Goal: Task Accomplishment & Management: Manage account settings

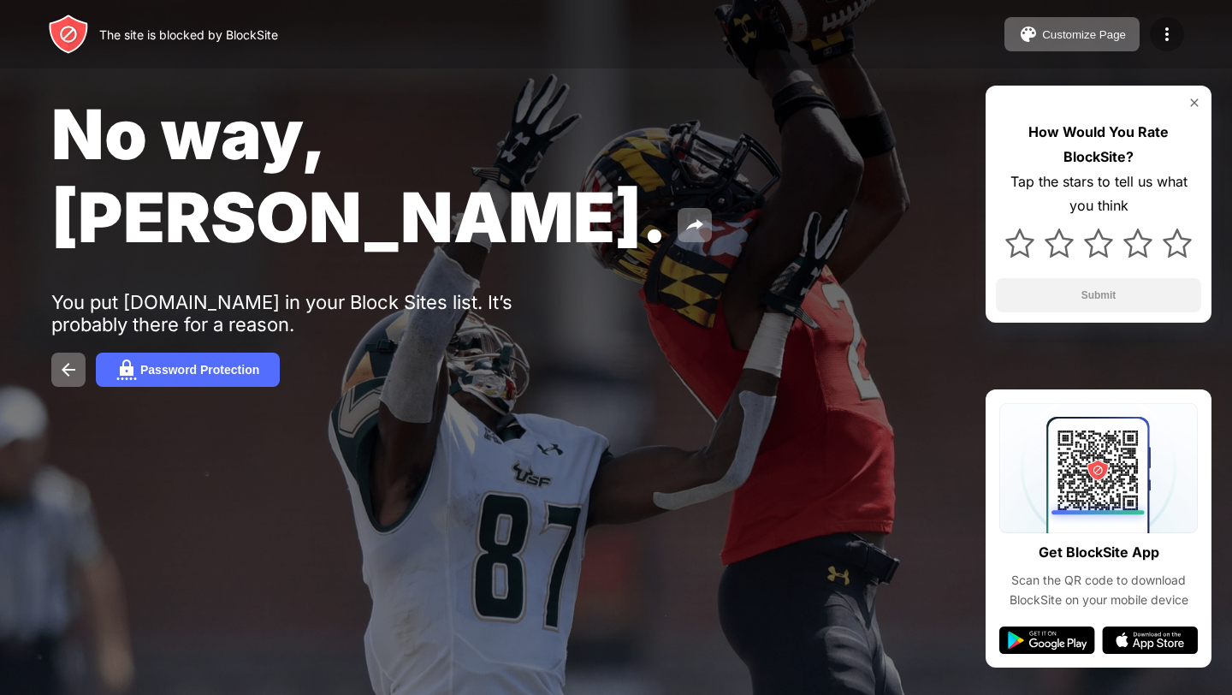
click at [1155, 33] on div at bounding box center [1167, 34] width 34 height 34
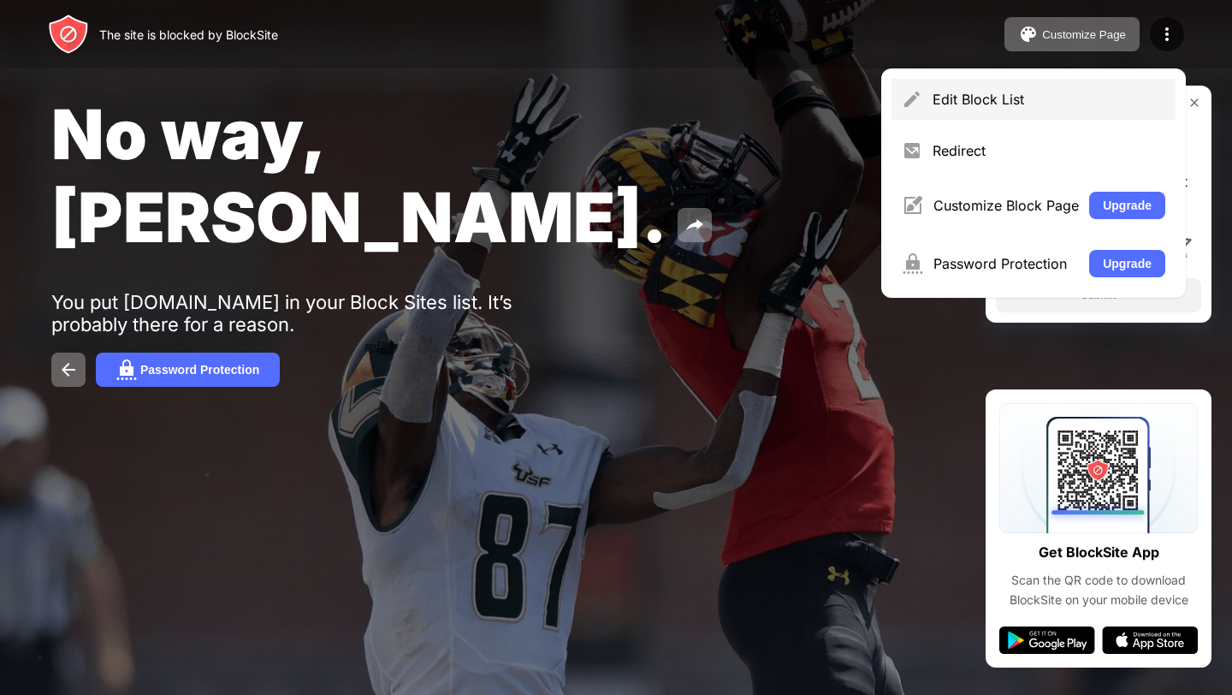
click at [941, 102] on div "Edit Block List" at bounding box center [1049, 99] width 233 height 17
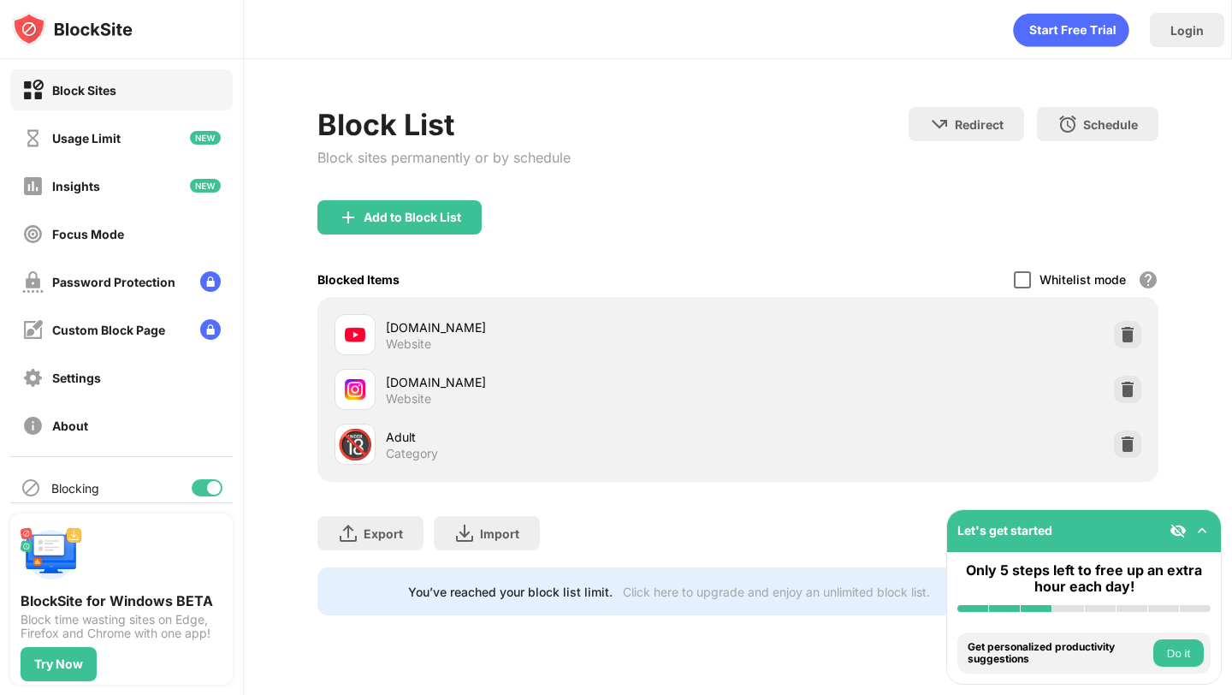
click at [1022, 282] on div at bounding box center [1022, 279] width 17 height 17
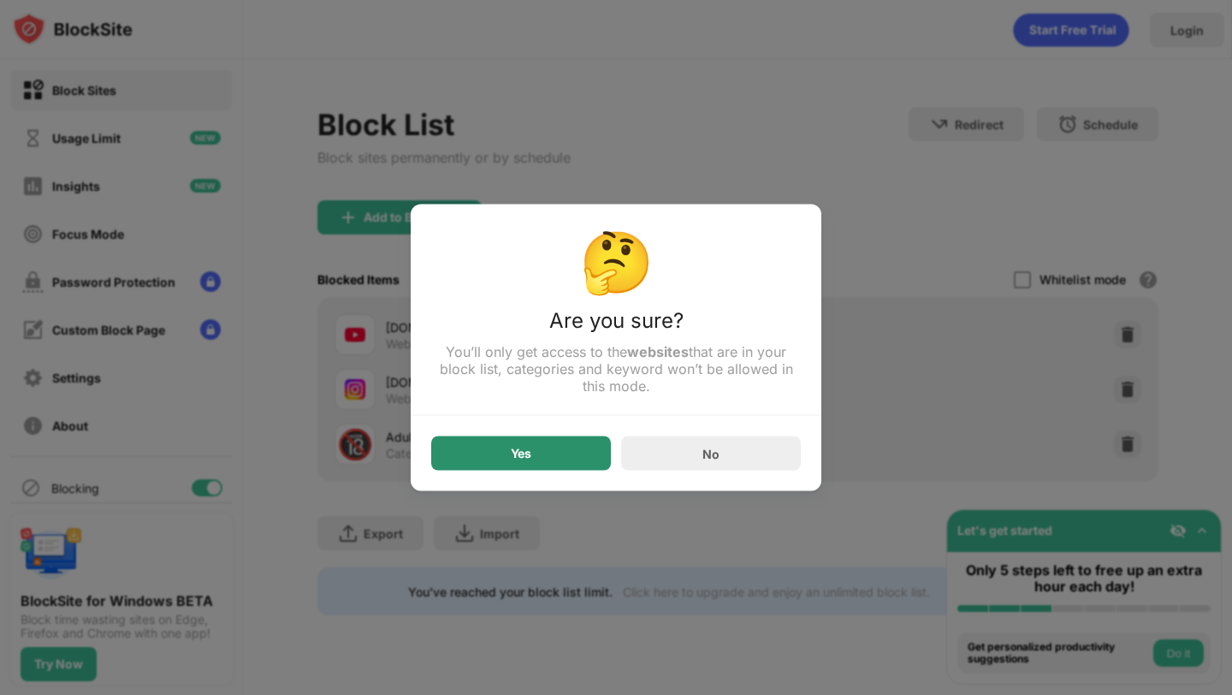
click at [576, 446] on div "Yes" at bounding box center [521, 453] width 180 height 34
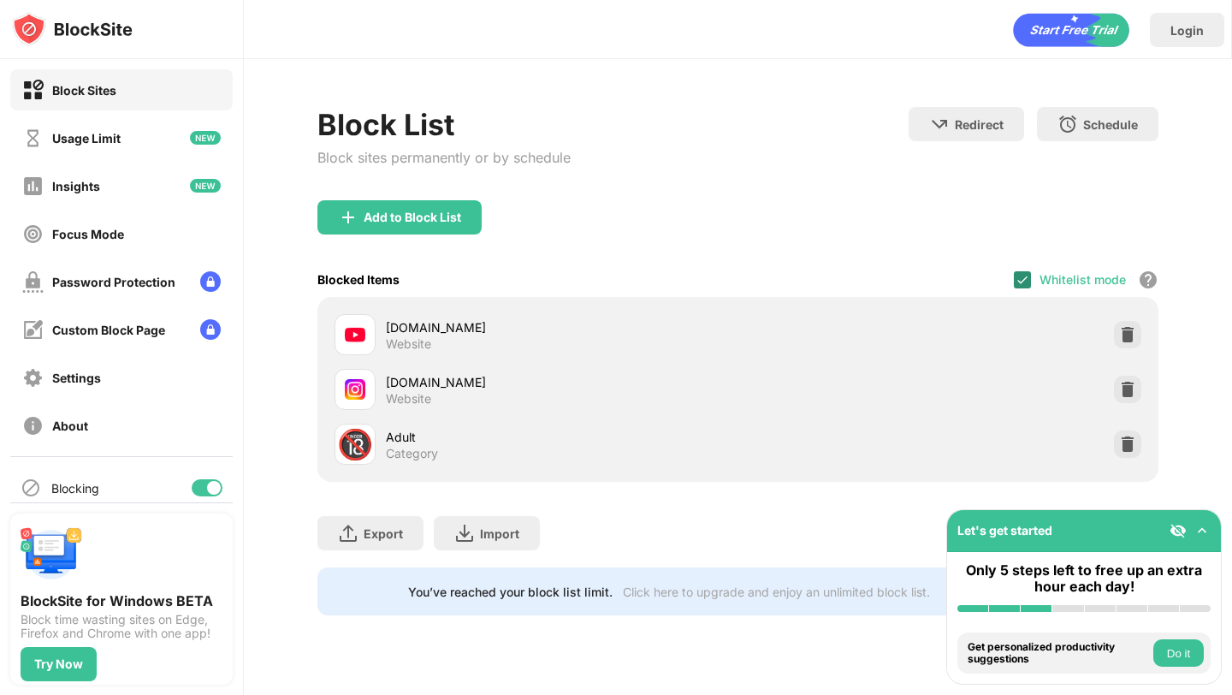
click at [1025, 273] on img at bounding box center [1023, 280] width 14 height 14
click at [1023, 277] on div at bounding box center [1022, 279] width 17 height 17
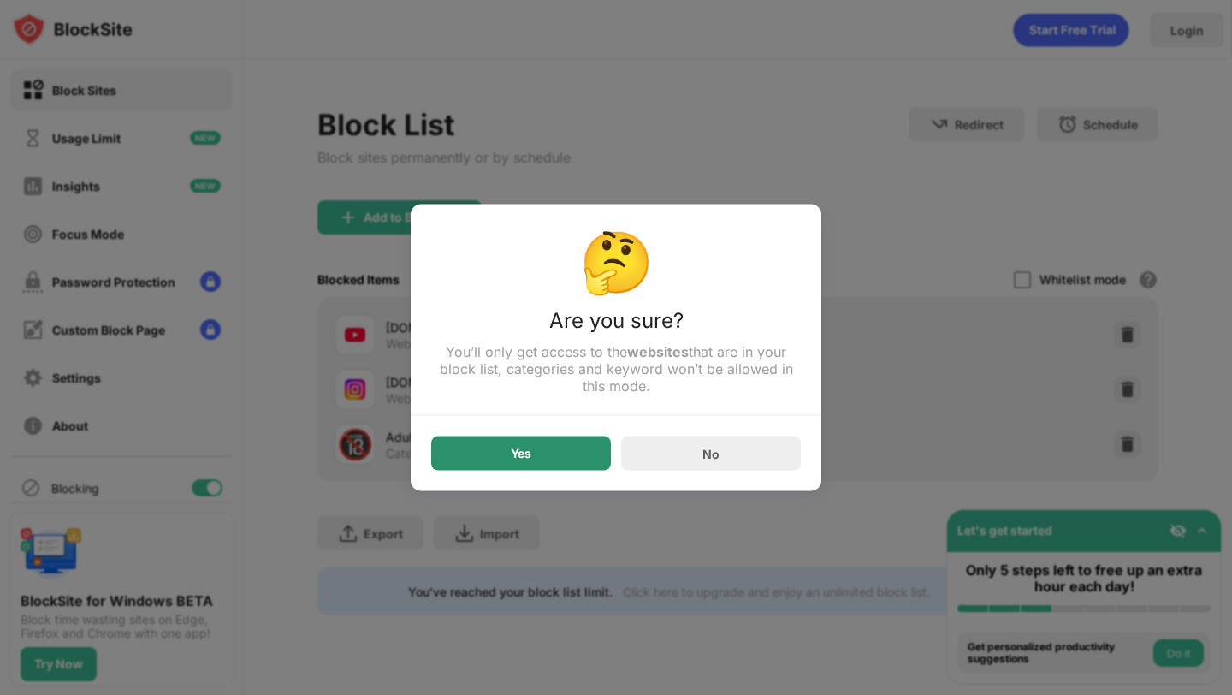
click at [489, 446] on div "Yes" at bounding box center [521, 453] width 180 height 34
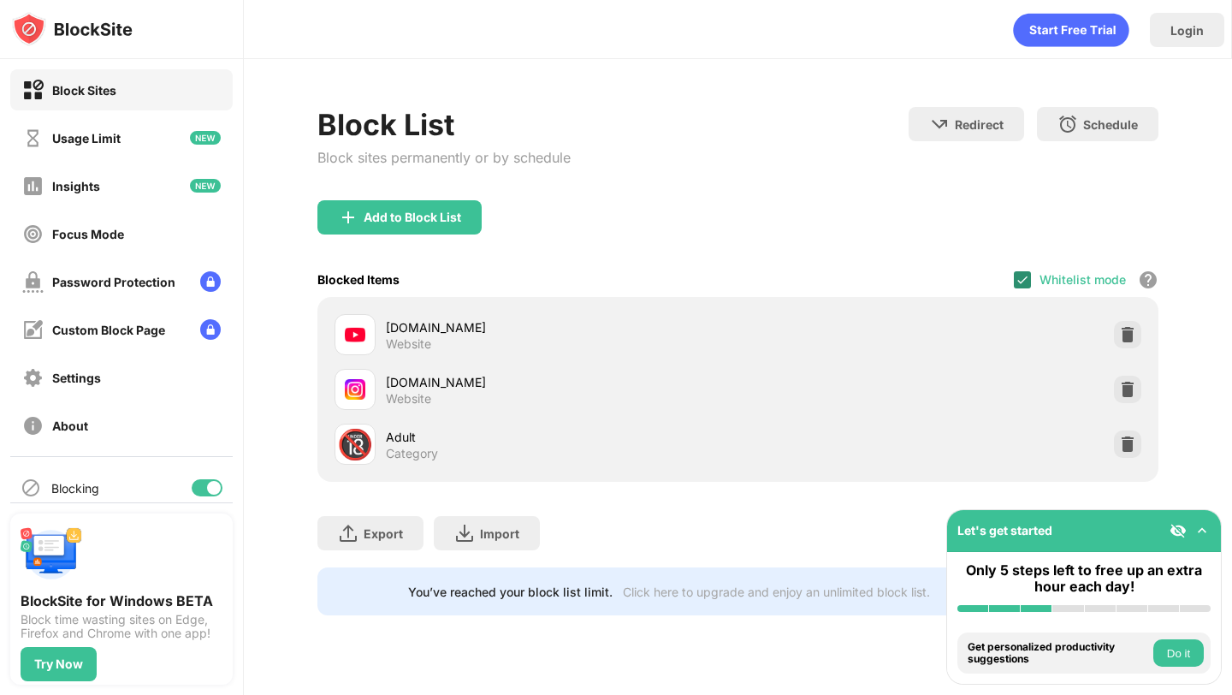
click at [1023, 278] on img at bounding box center [1023, 280] width 14 height 14
click at [1026, 278] on div at bounding box center [1022, 279] width 17 height 17
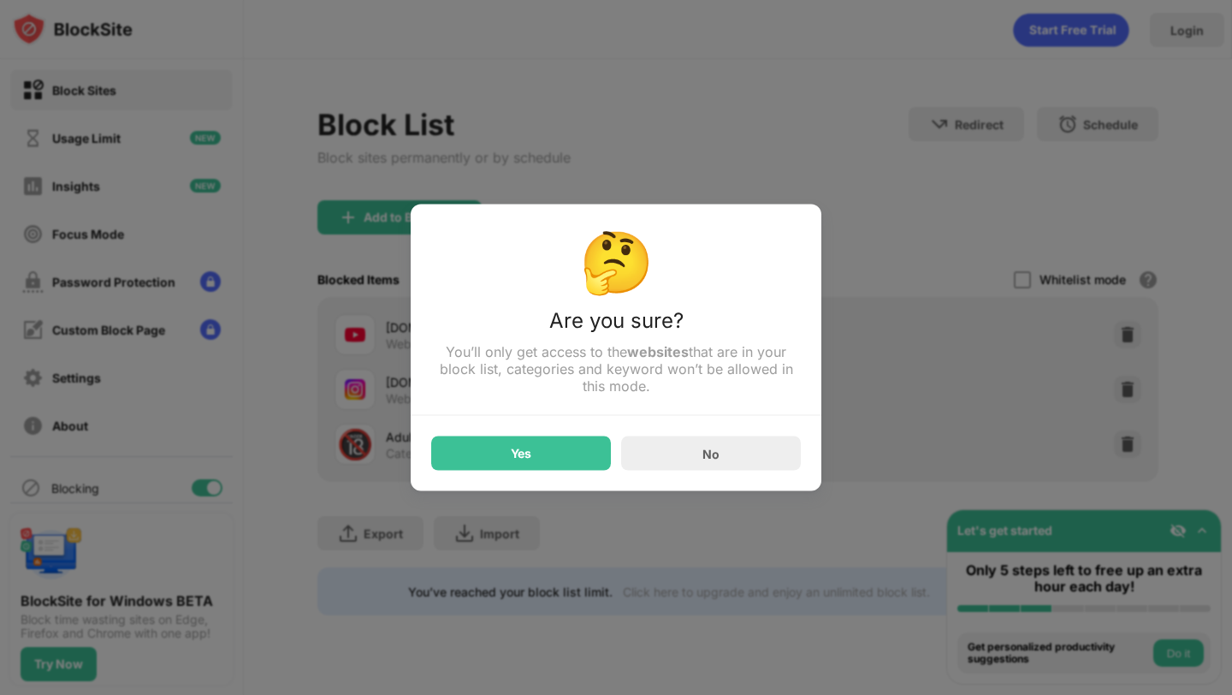
click at [511, 448] on div "Yes" at bounding box center [521, 454] width 21 height 14
